Goal: Transaction & Acquisition: Download file/media

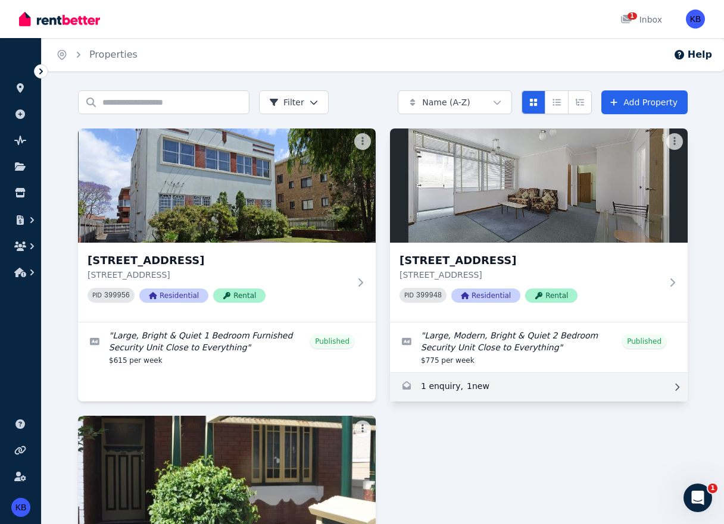
click at [443, 385] on link "Enquiries for 9/4 Botany St, Randwick" at bounding box center [539, 387] width 298 height 29
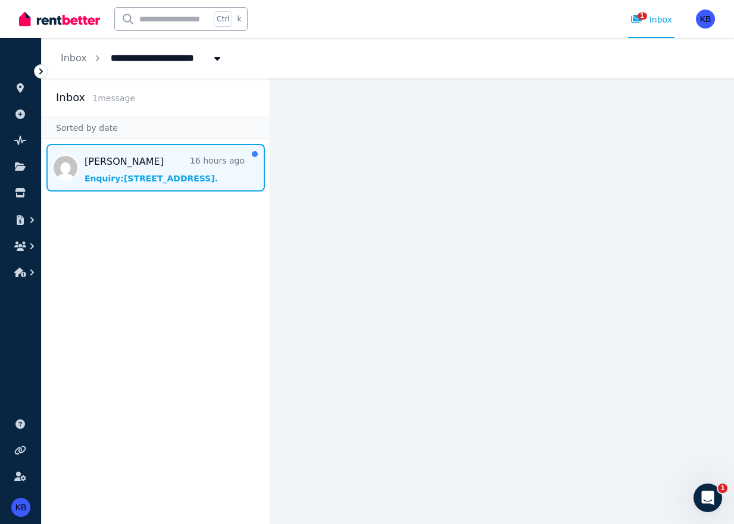
click at [124, 170] on span "Message list" at bounding box center [156, 168] width 228 height 48
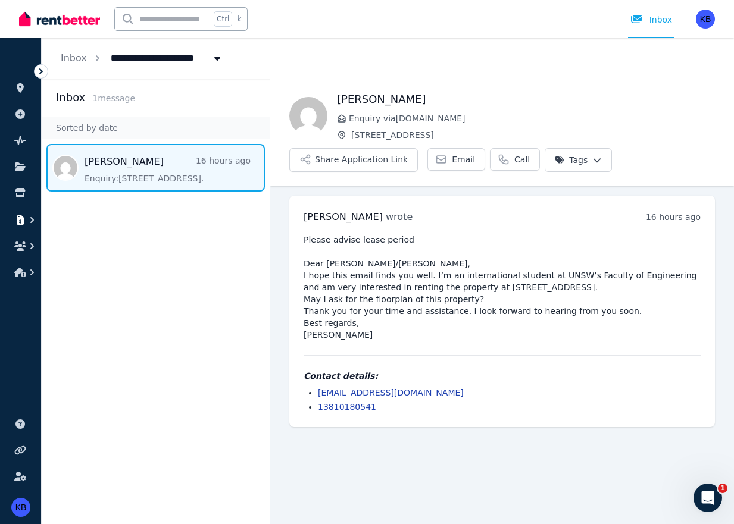
click at [25, 217] on icon "button" at bounding box center [20, 220] width 12 height 10
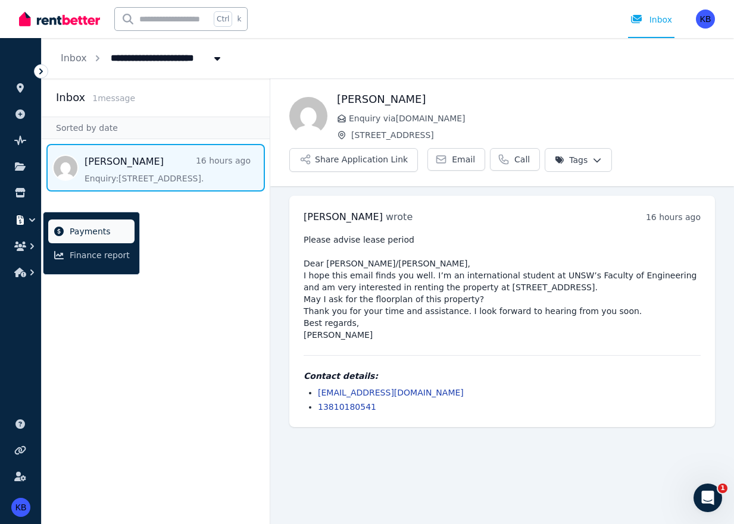
click at [82, 223] on link "Payments" at bounding box center [91, 232] width 86 height 24
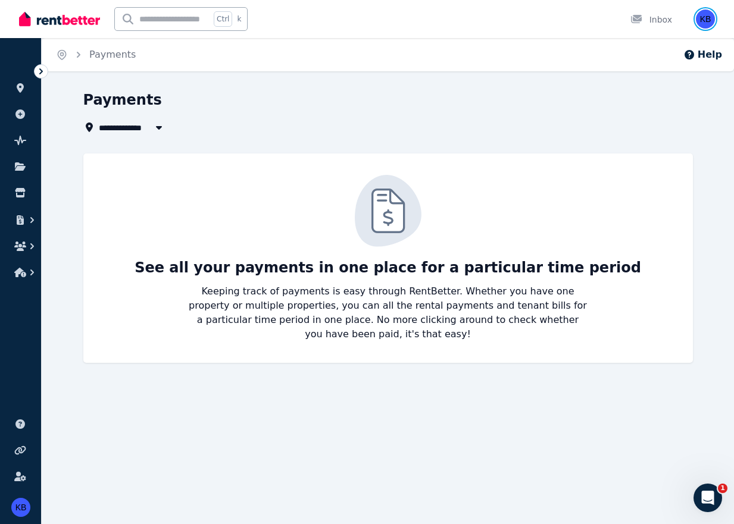
click at [707, 23] on img "button" at bounding box center [705, 19] width 19 height 19
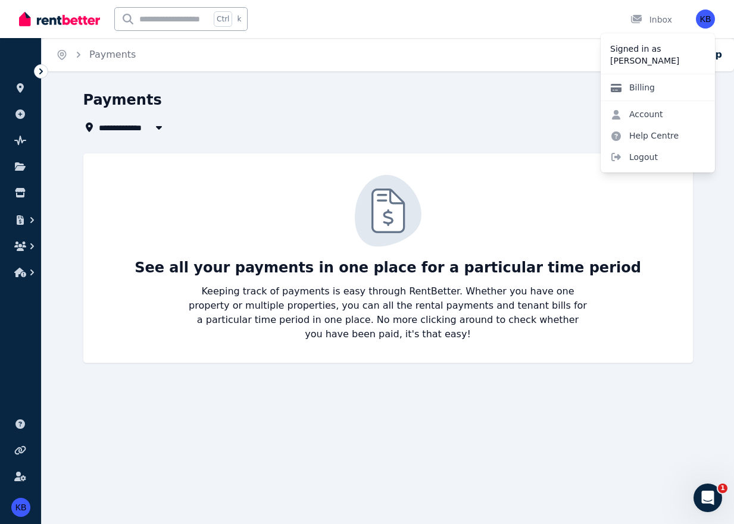
click at [646, 86] on link "Billing" at bounding box center [633, 87] width 64 height 21
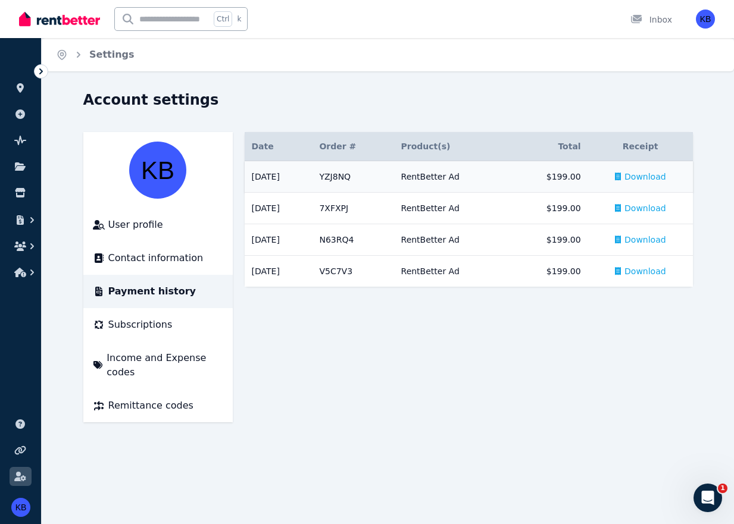
click at [646, 179] on span "Download" at bounding box center [645, 177] width 42 height 12
click at [639, 204] on span "Download" at bounding box center [645, 208] width 42 height 12
click at [636, 204] on span "Download" at bounding box center [645, 208] width 42 height 12
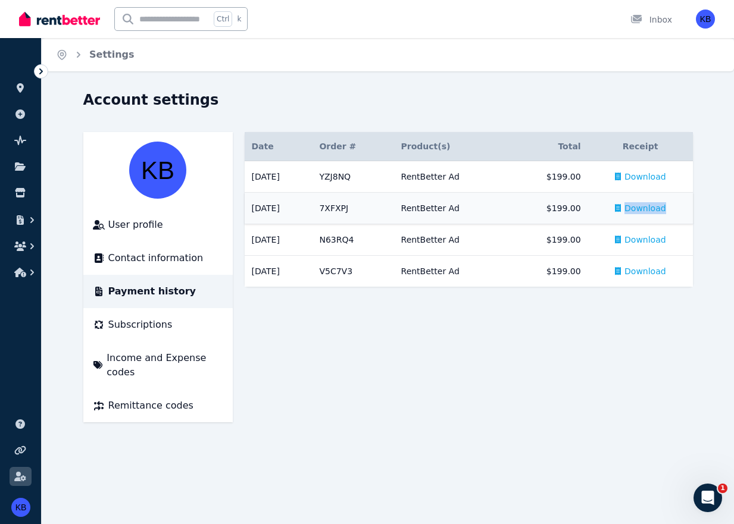
click at [654, 206] on span "Download" at bounding box center [645, 208] width 42 height 12
click at [661, 210] on span "Download" at bounding box center [645, 208] width 42 height 12
click at [712, 21] on img "button" at bounding box center [705, 19] width 19 height 19
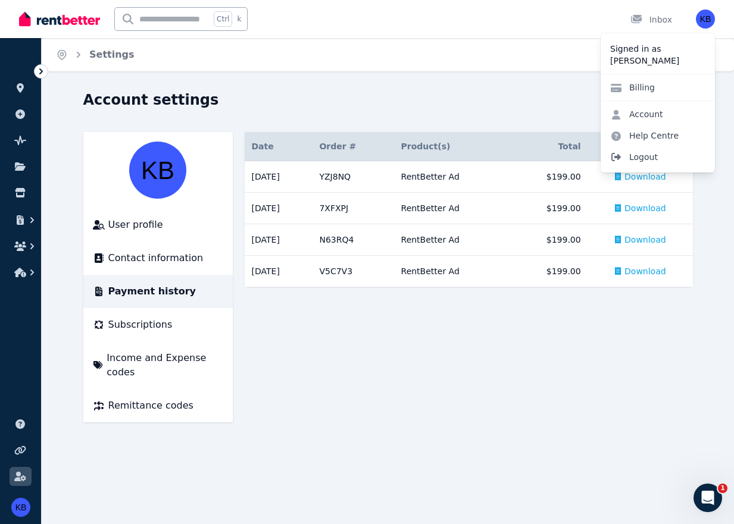
click at [646, 154] on span "Logout" at bounding box center [658, 156] width 114 height 21
